Goal: Task Accomplishment & Management: Manage account settings

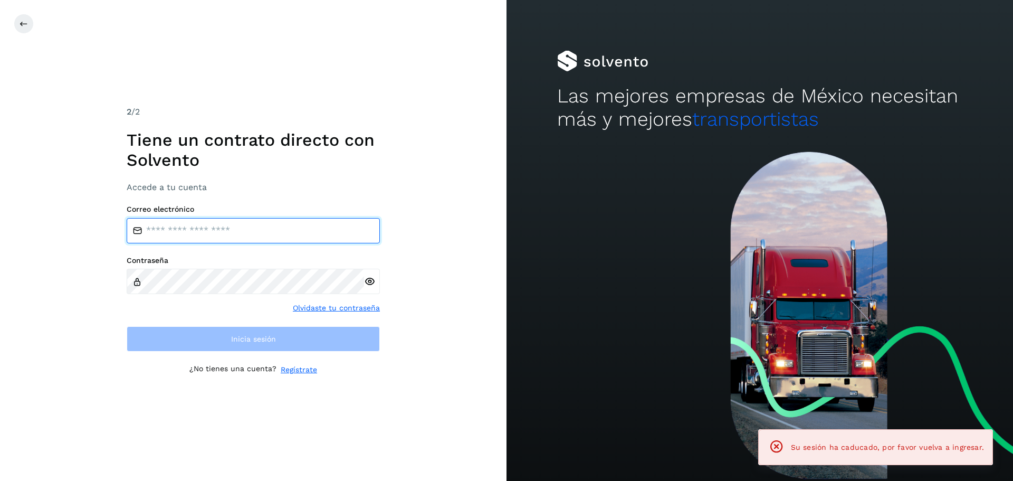
type input "**********"
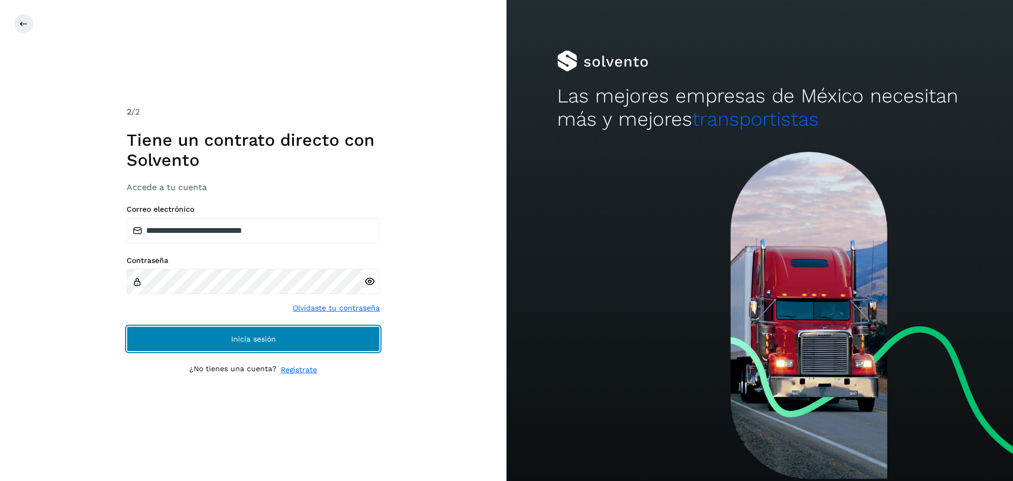
click at [350, 335] on button "Inicia sesión" at bounding box center [253, 338] width 253 height 25
